Goal: Task Accomplishment & Management: Use online tool/utility

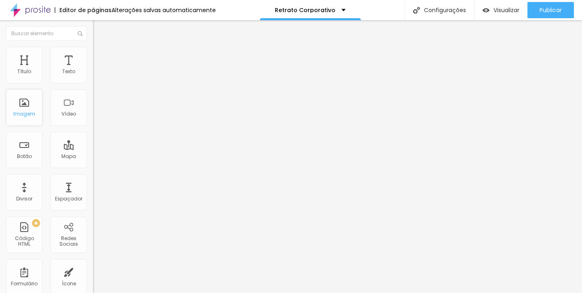
click at [22, 105] on div "Imagem" at bounding box center [24, 107] width 36 height 36
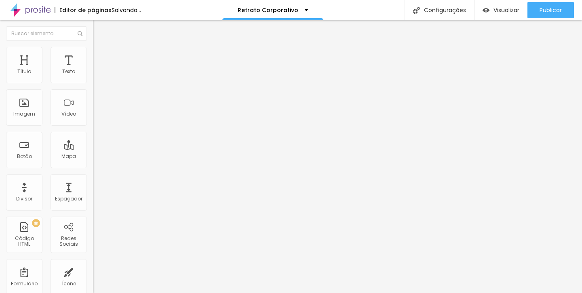
click at [137, 68] on img at bounding box center [139, 65] width 5 height 5
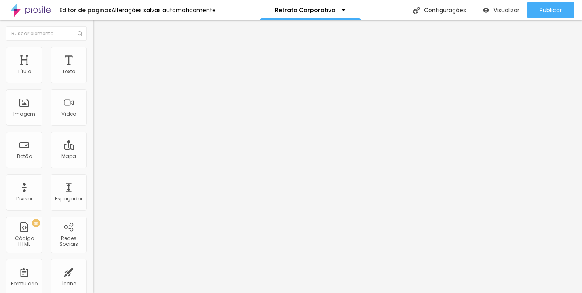
click at [98, 70] on font "Trocar imagem" at bounding box center [117, 66] width 39 height 7
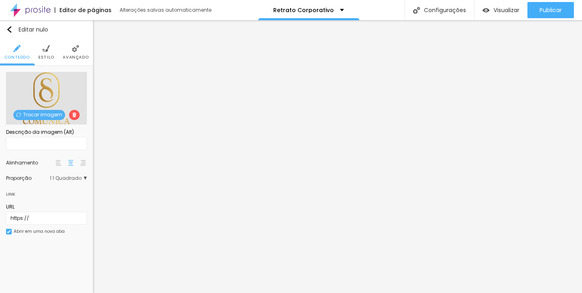
click at [74, 113] on img at bounding box center [74, 114] width 5 height 5
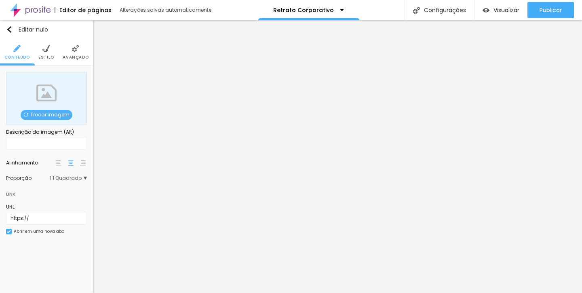
click at [48, 113] on font "Trocar imagem" at bounding box center [49, 114] width 39 height 7
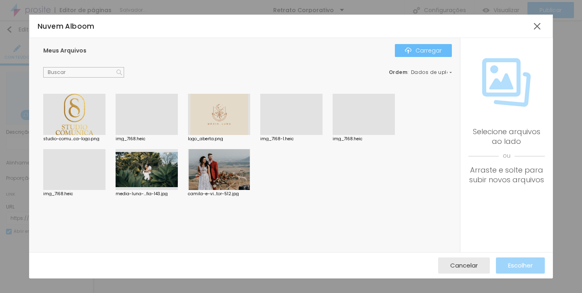
click at [432, 49] on font "Carregar" at bounding box center [429, 50] width 26 height 8
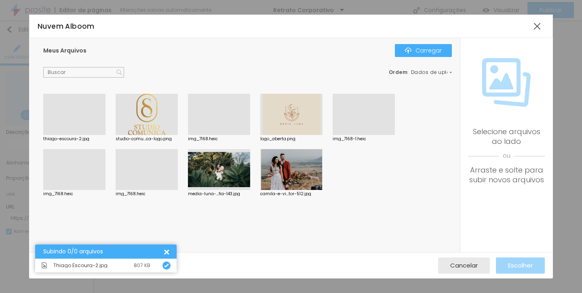
click at [79, 135] on div at bounding box center [74, 135] width 62 height 0
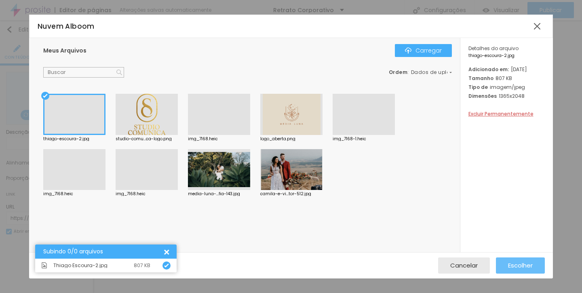
click at [528, 267] on font "Escolher" at bounding box center [520, 265] width 25 height 8
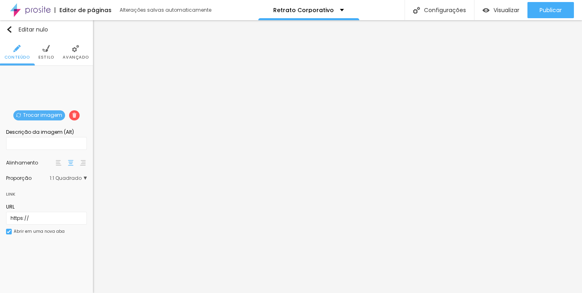
click at [54, 267] on div "Editar nulo Conteúdo Estilo Avançado Trocar imagem Descrição da imagem (Alt) Al…" at bounding box center [46, 156] width 93 height 273
